Goal: Task Accomplishment & Management: Manage account settings

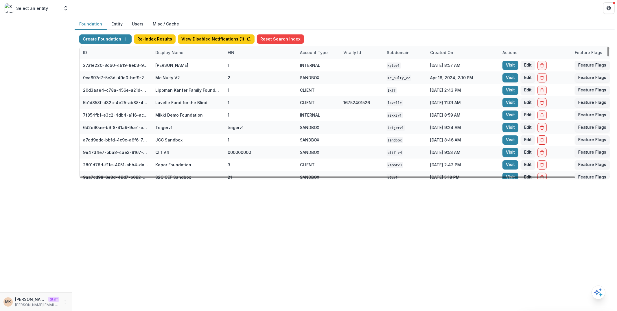
click at [164, 50] on div "Display Name" at bounding box center [169, 52] width 35 height 6
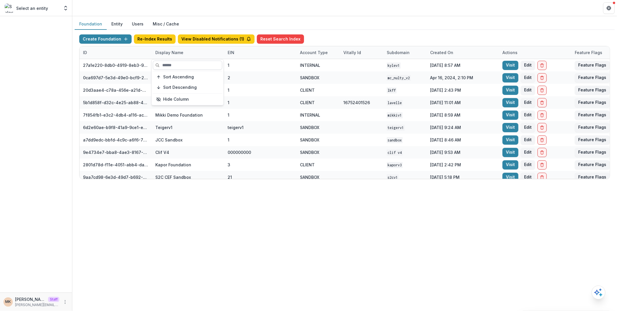
click at [164, 64] on input at bounding box center [187, 64] width 69 height 9
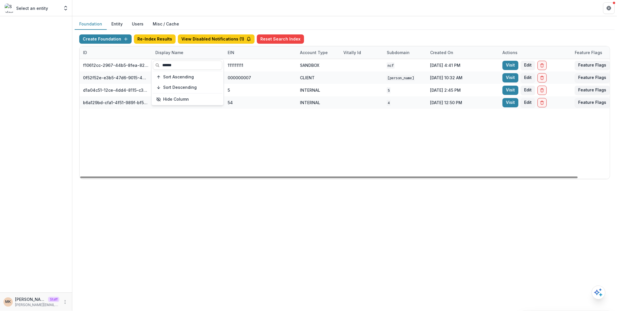
type input "******"
click at [423, 25] on div "Foundation Entity Users Misc / Cache" at bounding box center [345, 24] width 540 height 11
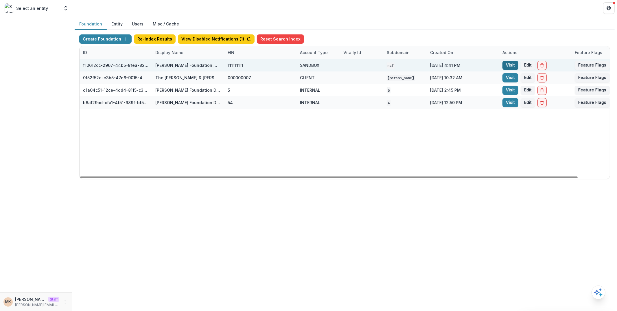
click at [506, 61] on link "Visit" at bounding box center [511, 65] width 16 height 9
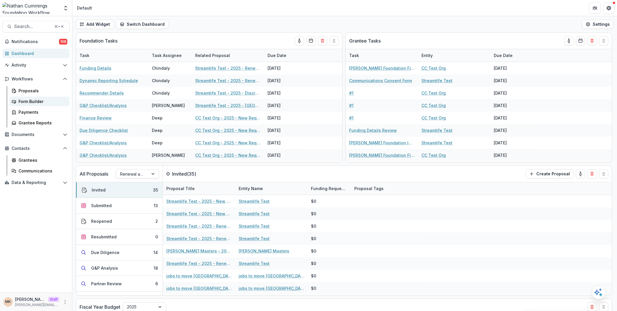
click at [39, 103] on div "Form Builder" at bounding box center [42, 101] width 47 height 6
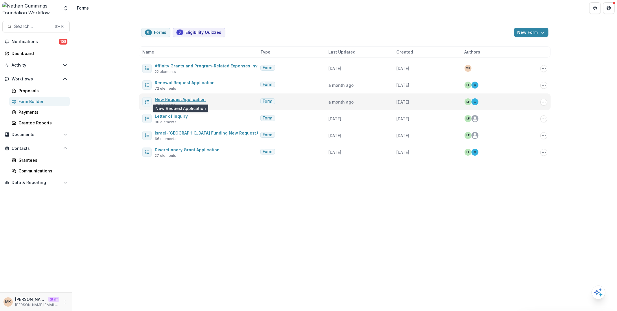
click at [184, 99] on link "New Request Application" at bounding box center [180, 99] width 51 height 5
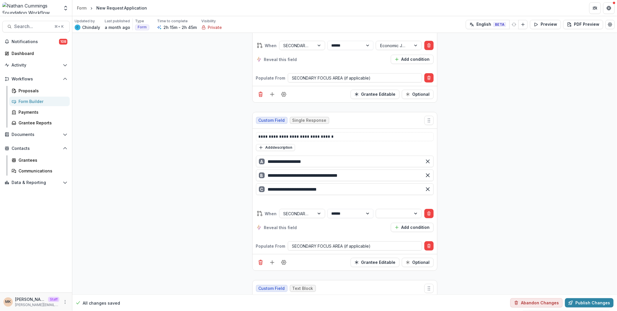
scroll to position [2550, 0]
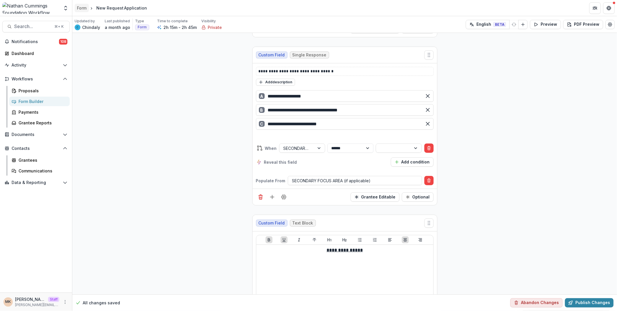
click at [83, 9] on div "Form" at bounding box center [82, 8] width 10 height 6
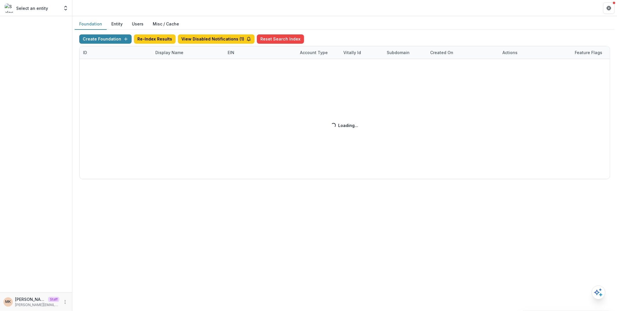
click at [170, 53] on div "Create Foundation Re-Index Results View Disabled Notifications ( 1 ) Reset Sear…" at bounding box center [344, 106] width 531 height 145
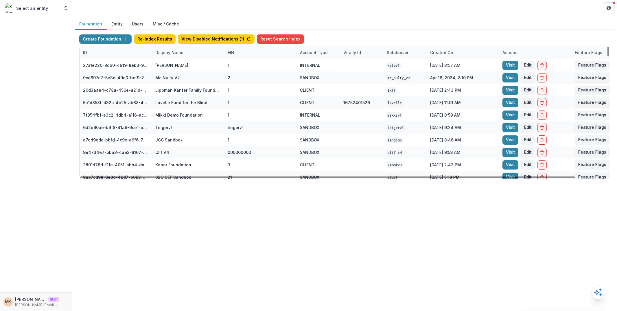
click at [170, 53] on div "Display Name" at bounding box center [169, 52] width 35 height 6
click at [171, 63] on input at bounding box center [187, 64] width 69 height 9
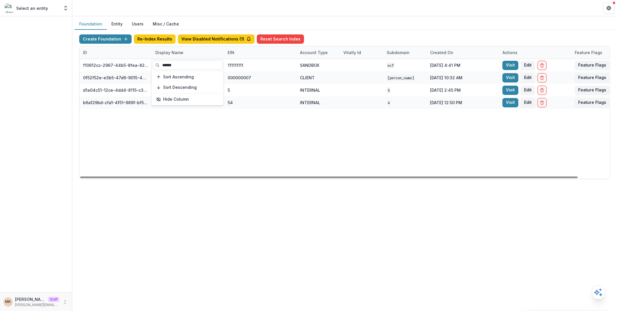
type input "******"
click at [402, 33] on div "Create Foundation Re-Index Results View Disabled Notifications ( 1 ) Reset Sear…" at bounding box center [345, 107] width 540 height 154
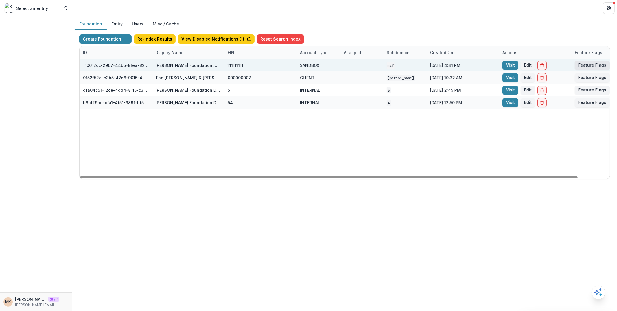
click at [589, 62] on button "Feature Flags" at bounding box center [592, 65] width 35 height 9
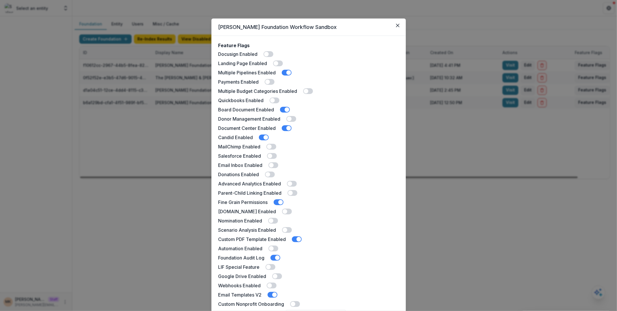
scroll to position [54, 0]
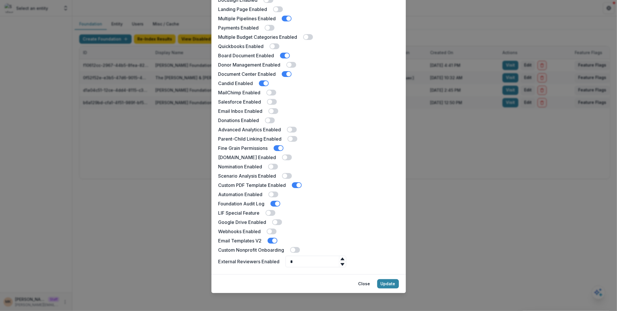
click at [289, 250] on div "Custom Nonprofit Onboarding" at bounding box center [309, 250] width 181 height 7
click at [297, 250] on span at bounding box center [295, 250] width 10 height 6
click at [390, 282] on button "Update" at bounding box center [388, 283] width 22 height 9
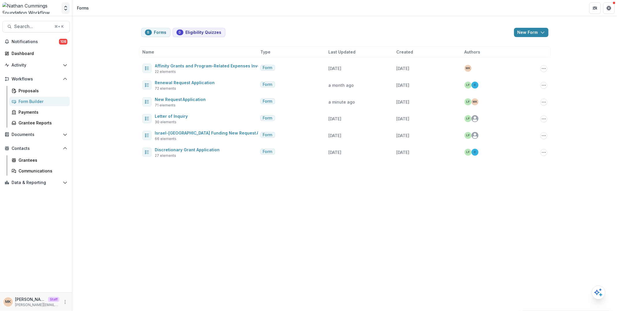
click at [65, 6] on polyline "Open entity switcher" at bounding box center [66, 6] width 2 height 1
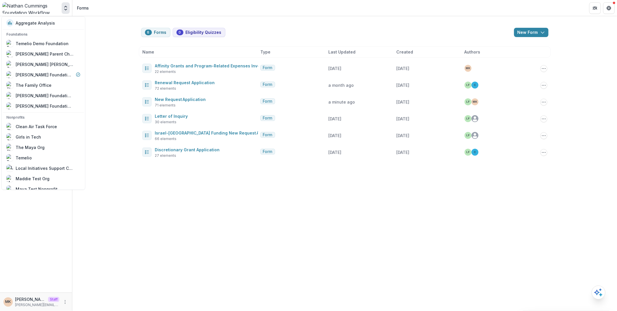
scroll to position [330, 0]
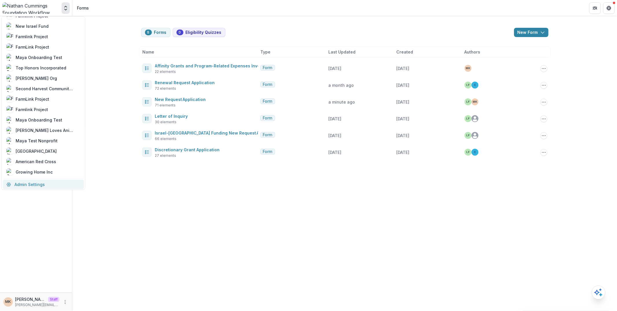
click at [48, 183] on link "Admin Settings" at bounding box center [43, 185] width 81 height 10
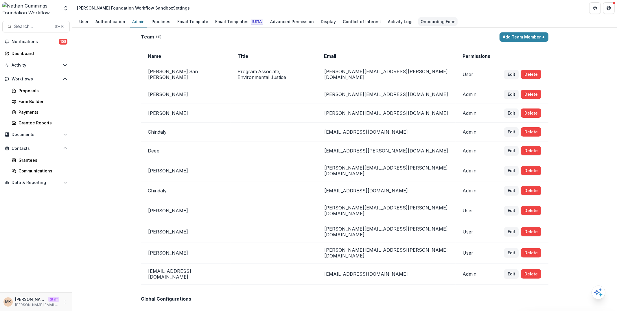
click at [434, 21] on div "Onboarding Form" at bounding box center [438, 21] width 39 height 8
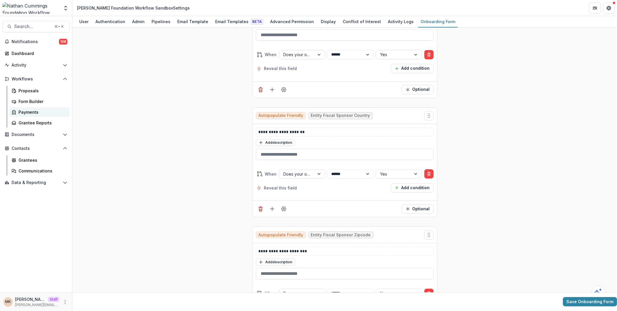
scroll to position [4032, 0]
